Goal: Obtain resource: Download file/media

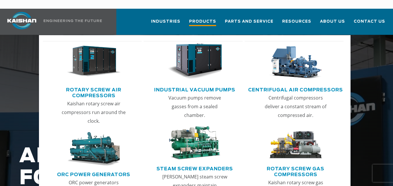
click at [207, 18] on span "Products" at bounding box center [202, 22] width 27 height 8
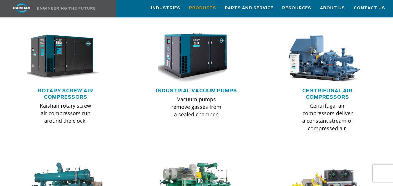
scroll to position [354, 0]
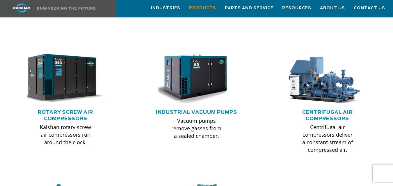
click at [77, 70] on img at bounding box center [61, 79] width 85 height 58
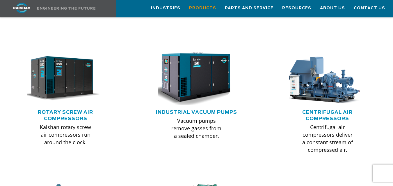
click at [182, 70] on img at bounding box center [192, 79] width 85 height 58
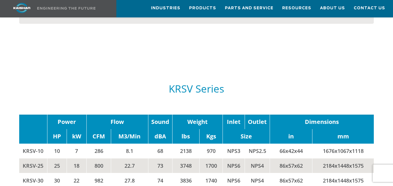
scroll to position [574, 0]
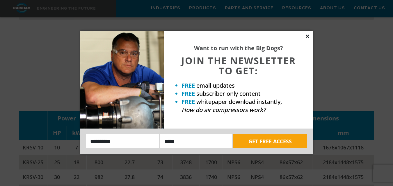
click at [307, 36] on icon at bounding box center [307, 36] width 3 height 3
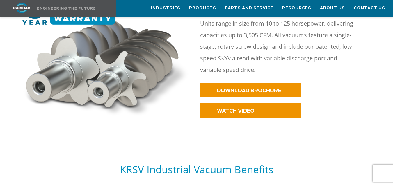
scroll to position [323, 0]
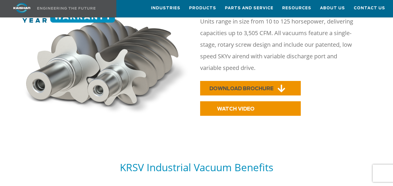
click at [240, 86] on span "DOWNLOAD BROCHURE" at bounding box center [241, 88] width 64 height 5
